Goal: Transaction & Acquisition: Purchase product/service

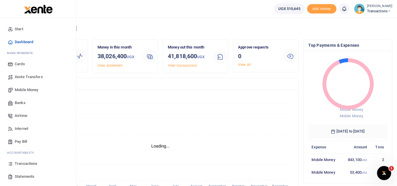
click at [21, 90] on span "Mobile Money" at bounding box center [26, 90] width 23 height 6
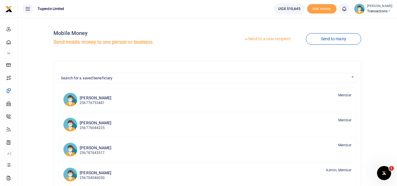
click at [254, 41] on link "Send to a new recipient" at bounding box center [267, 39] width 77 height 11
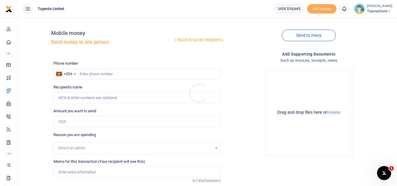
click at [85, 73] on div at bounding box center [198, 93] width 397 height 186
click at [78, 72] on input "text" at bounding box center [136, 73] width 167 height 11
paste input "746406996"
type input "746406996"
type input "Yakobo Ssebukeera"
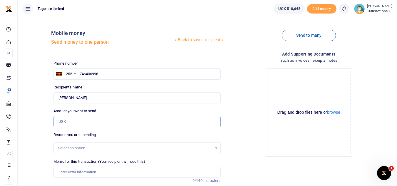
click at [83, 125] on input "Amount you want to send" at bounding box center [136, 121] width 167 height 11
paste input "30000"
type input "30,000"
drag, startPoint x: 113, startPoint y: 77, endPoint x: 76, endPoint y: 71, distance: 36.9
click at [76, 71] on div "+256 Uganda +256 746406996" at bounding box center [136, 73] width 167 height 11
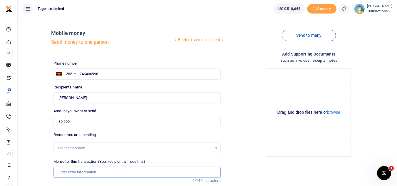
click at [101, 173] on input "Memo for this transaction (Your recipient will see this)" at bounding box center [136, 171] width 167 height 11
paste input "UGA676C"
paste input "TLUG-016290"
click at [86, 171] on input "UGA676C TLUG-016290" at bounding box center [136, 171] width 167 height 11
type input "UGA676C TLUG 016290"
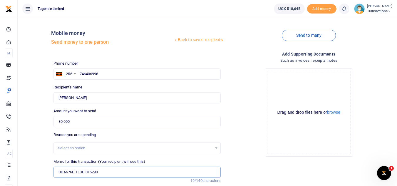
scroll to position [68, 0]
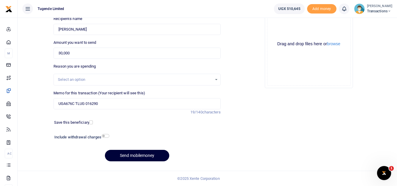
click at [150, 154] on button "Send mobilemoney" at bounding box center [137, 155] width 64 height 11
